Goal: Information Seeking & Learning: Check status

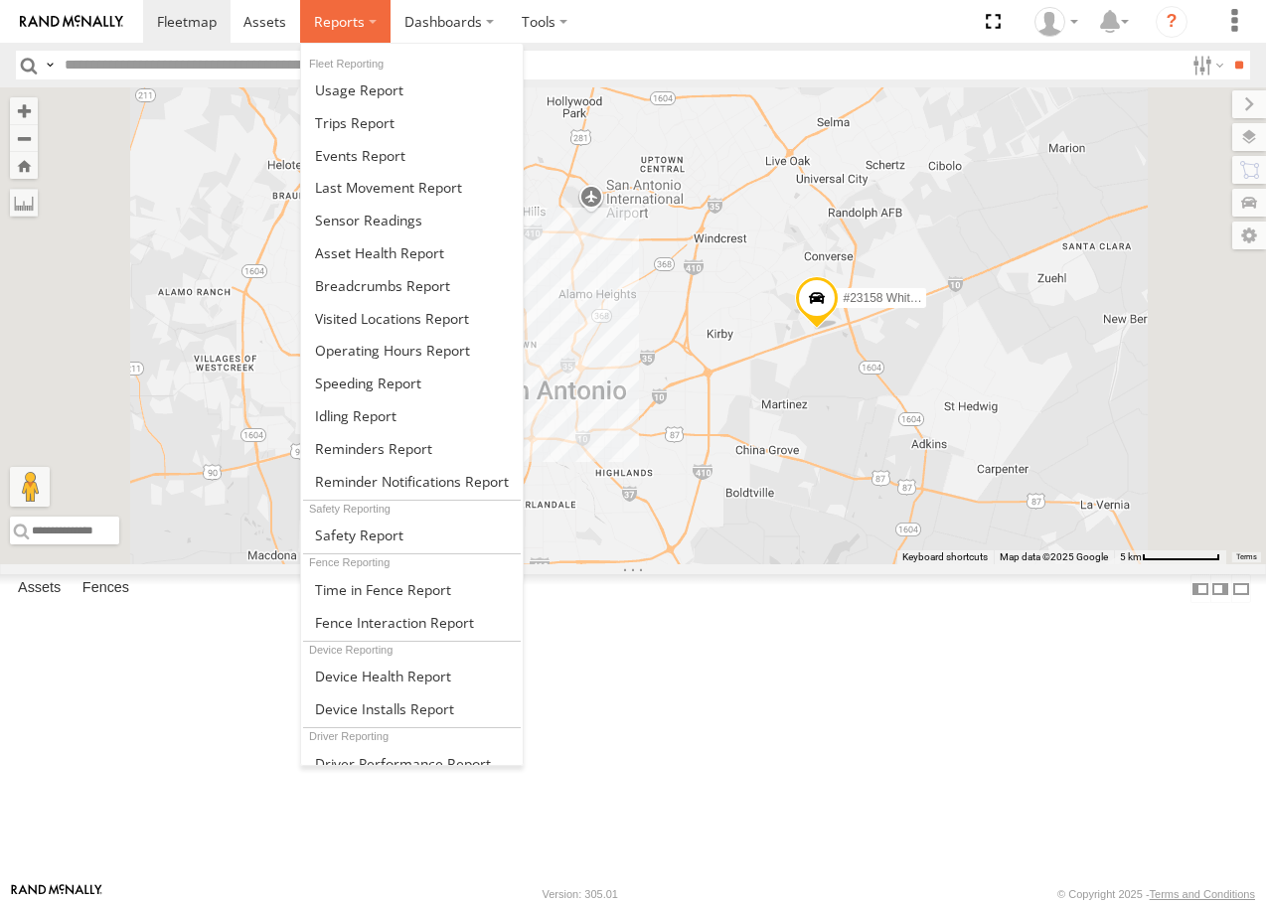
click at [342, 24] on span at bounding box center [339, 21] width 51 height 19
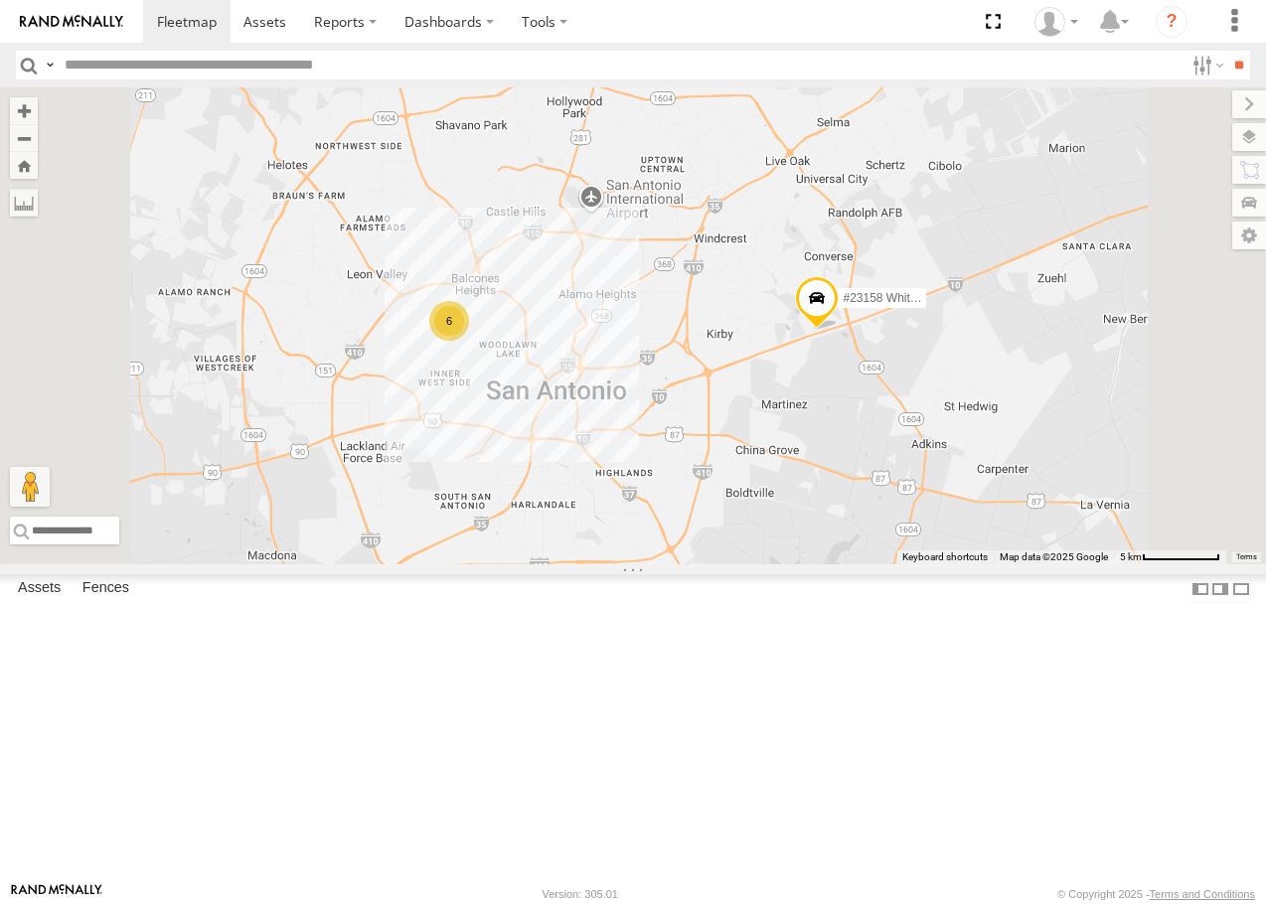
click at [0, 0] on div "All Assets" at bounding box center [0, 0] width 0 height 0
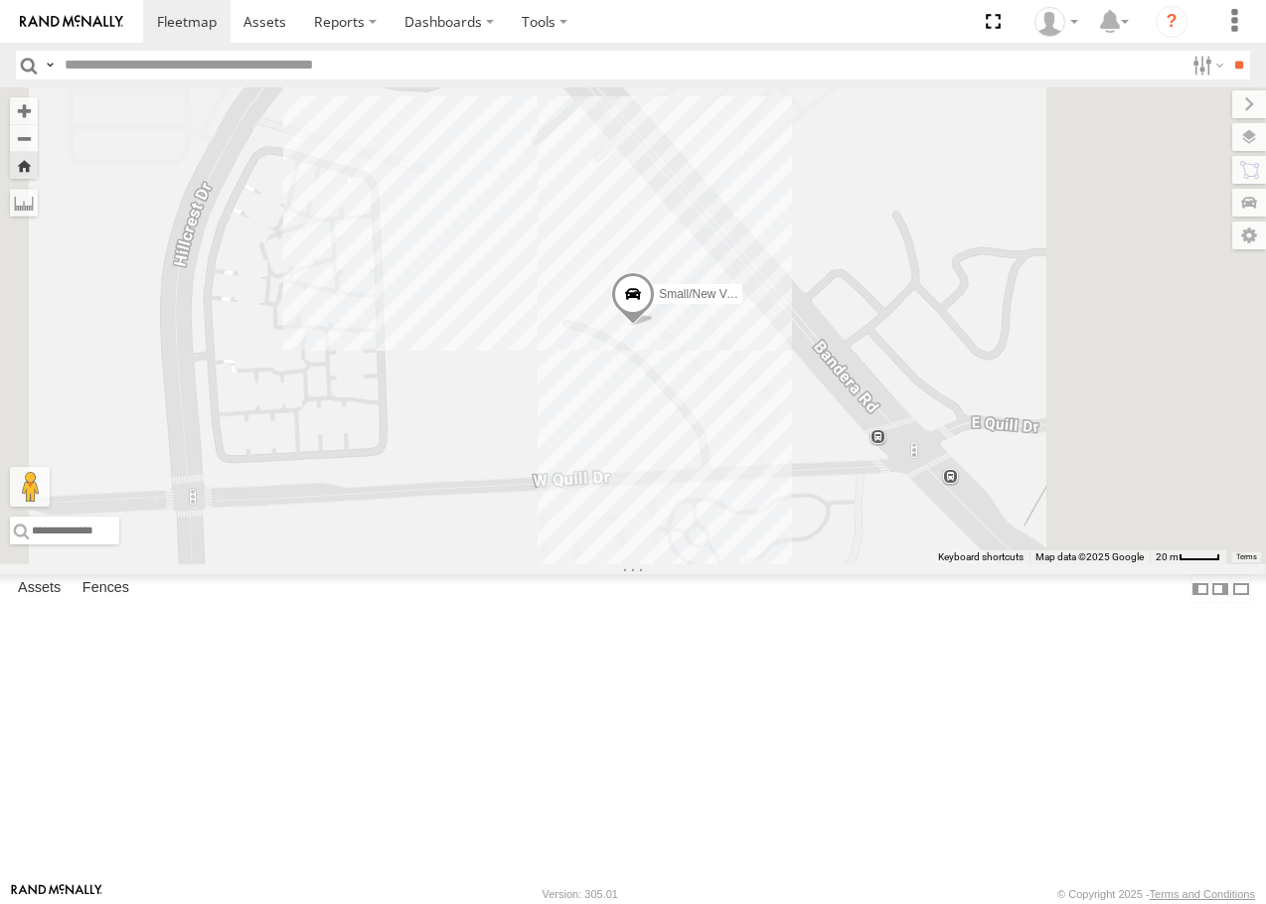
click at [0, 0] on link at bounding box center [0, 0] width 0 height 0
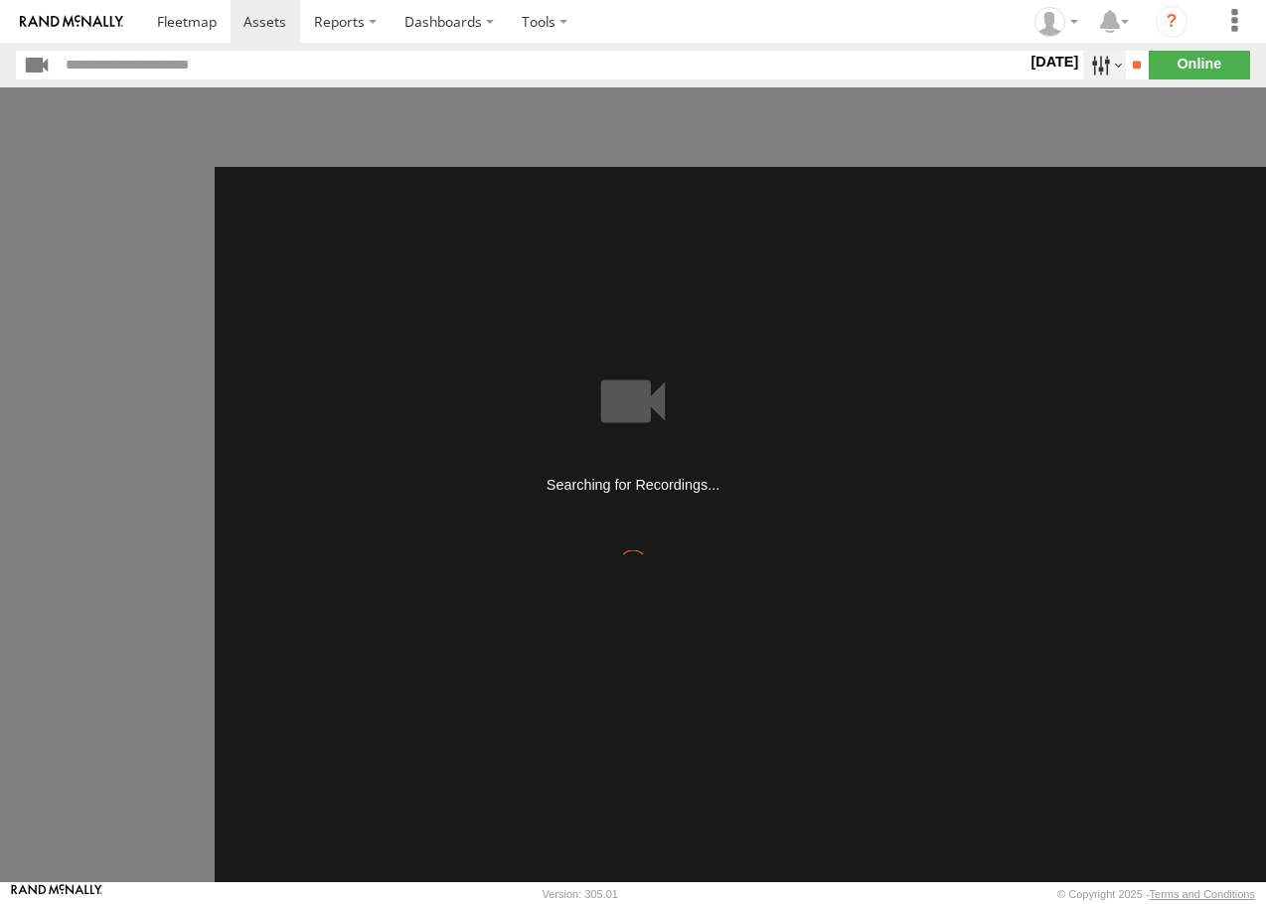
click at [1084, 64] on label at bounding box center [1104, 65] width 43 height 29
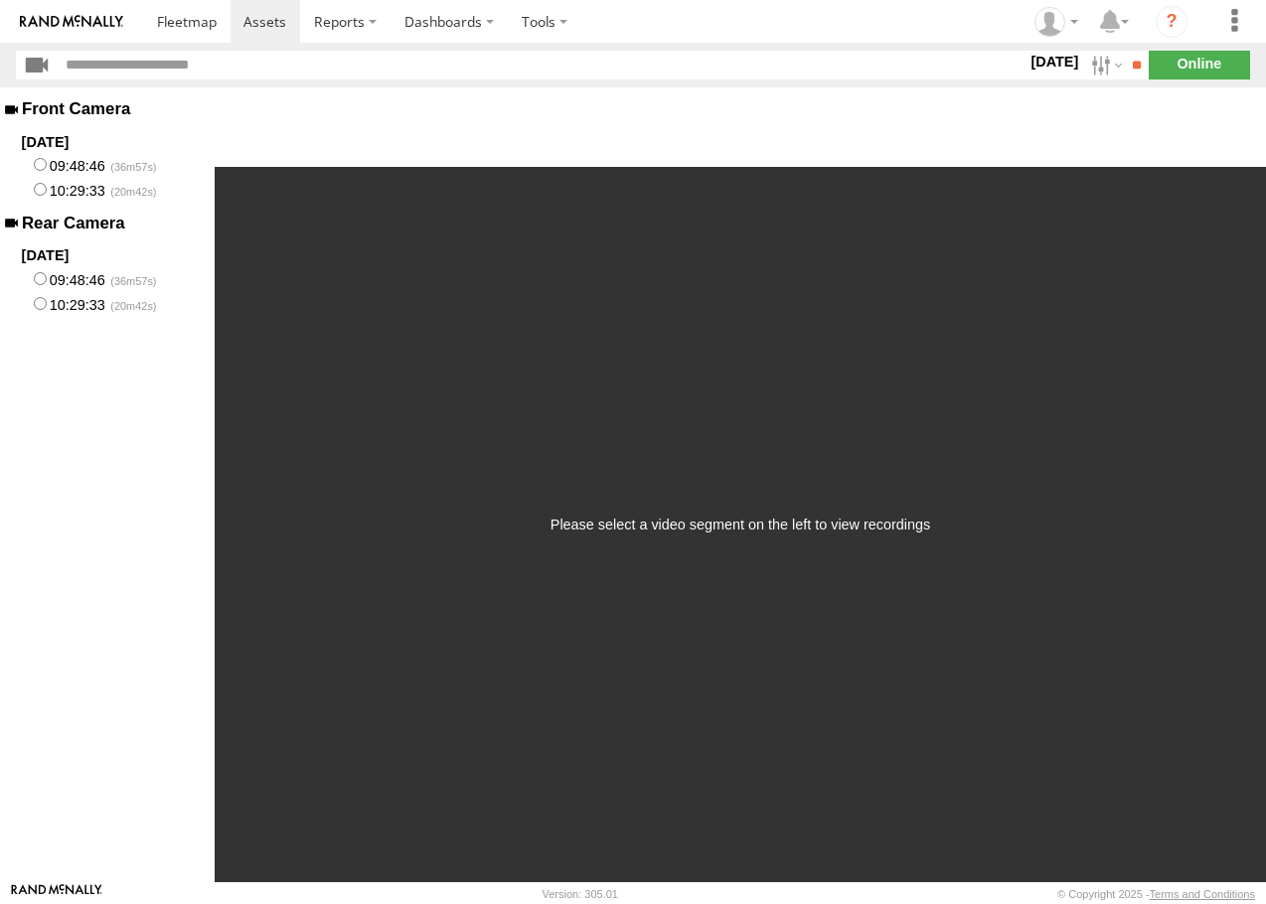
click at [0, 0] on label at bounding box center [0, 0] width 0 height 0
click at [1128, 58] on input "**" at bounding box center [1137, 65] width 23 height 29
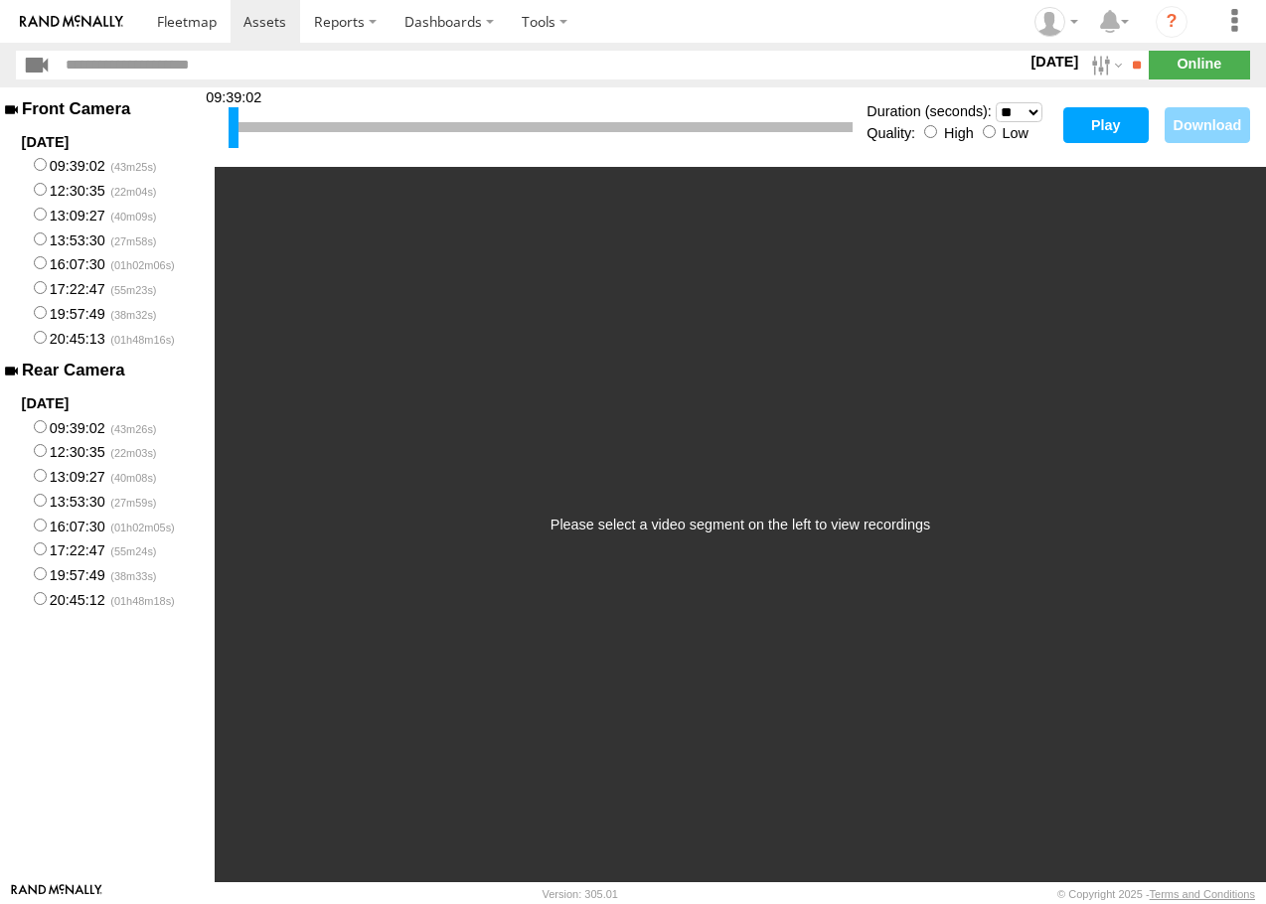
click at [1095, 129] on button "Play" at bounding box center [1105, 125] width 85 height 36
